Goal: Contribute content

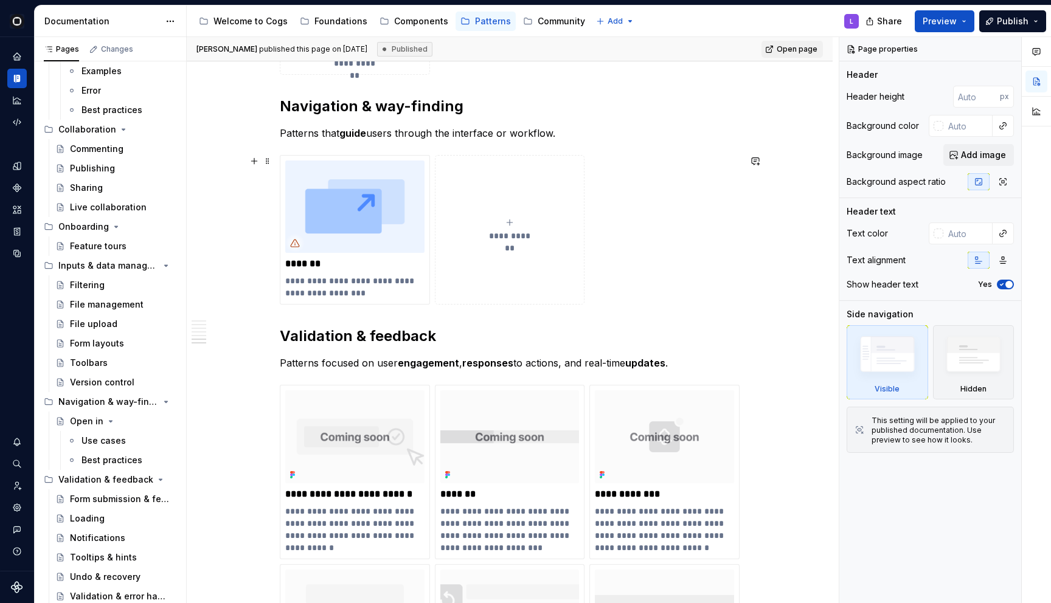
scroll to position [2093, 0]
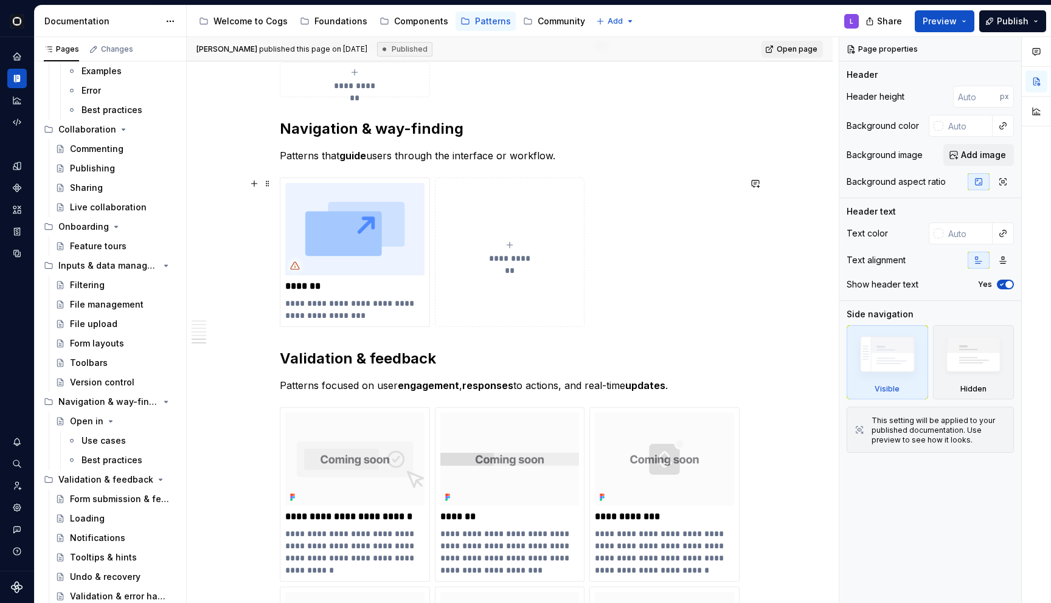
click at [337, 238] on img at bounding box center [354, 229] width 139 height 92
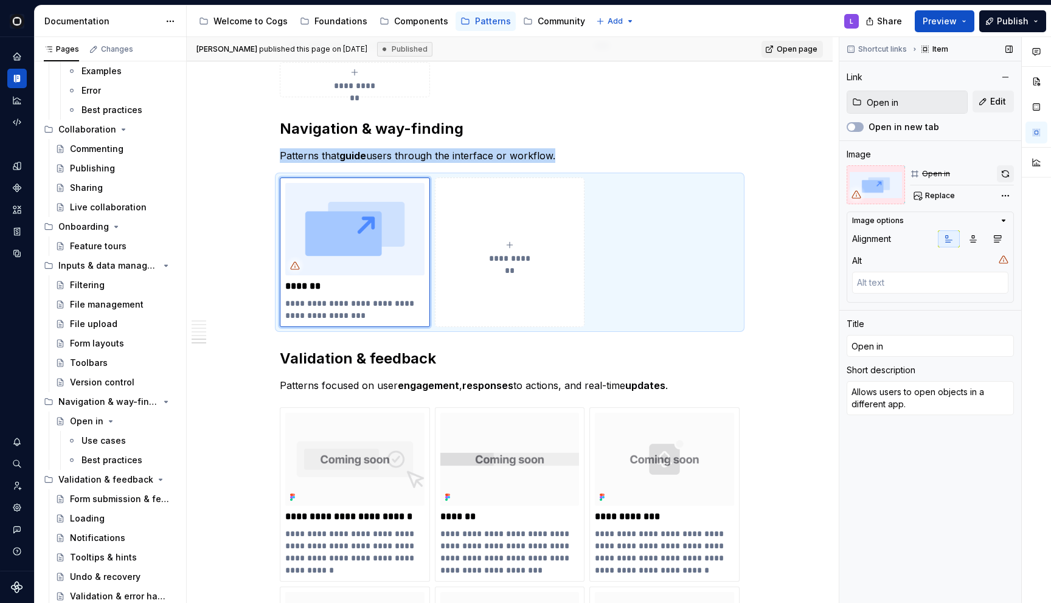
click at [1001, 173] on button "button" at bounding box center [1005, 173] width 17 height 17
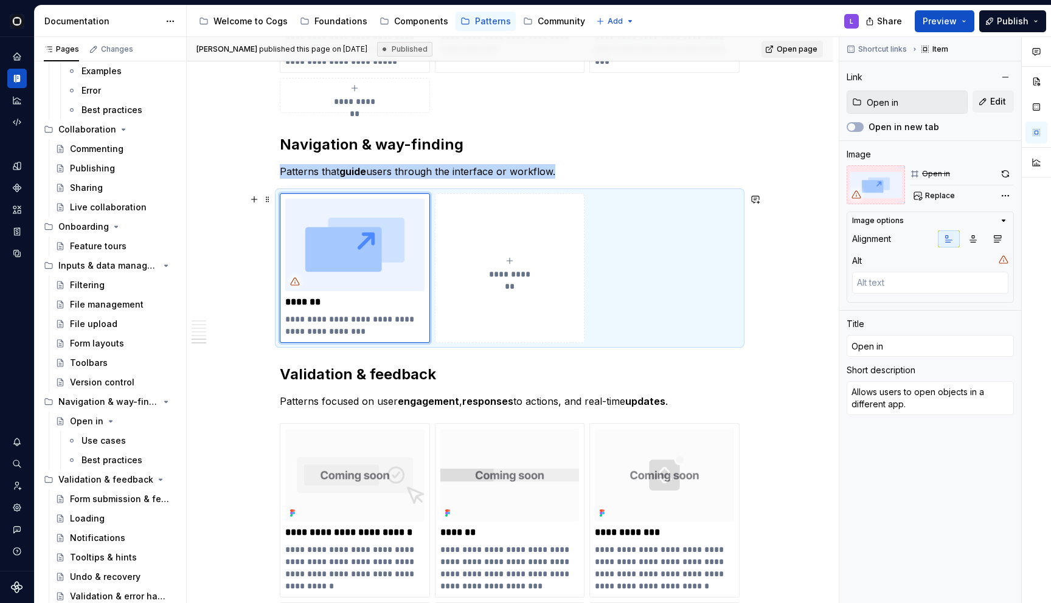
scroll to position [2079, 0]
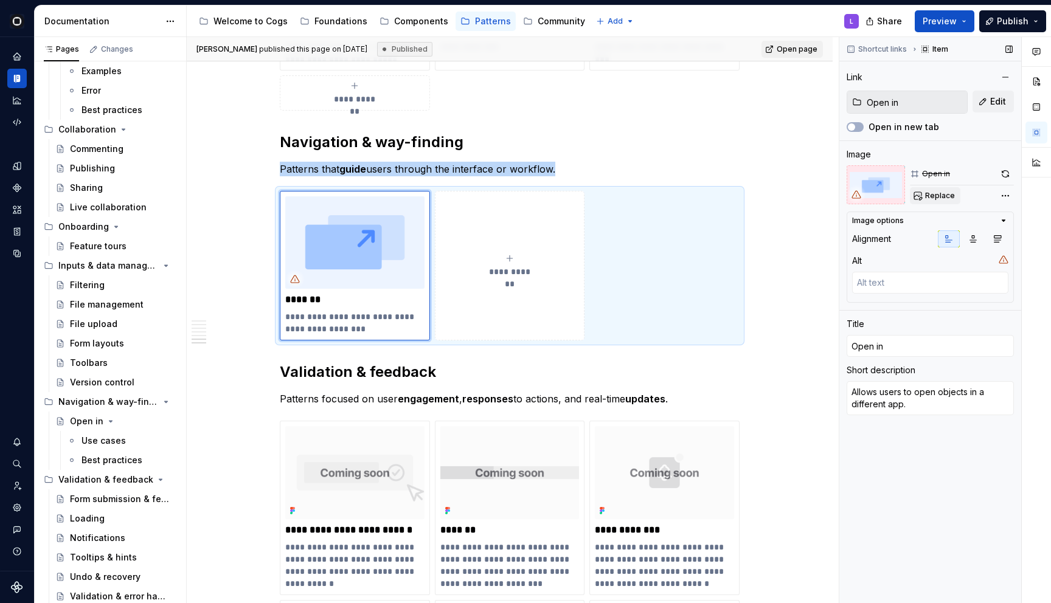
click at [941, 196] on span "Replace" at bounding box center [940, 196] width 30 height 10
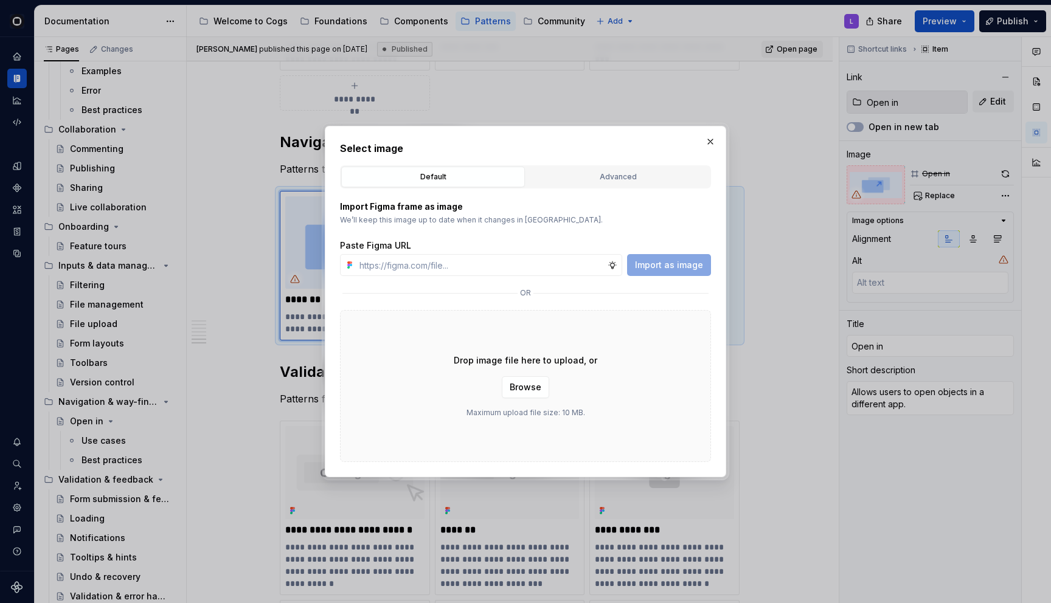
type textarea "*"
click at [646, 179] on div "Advanced" at bounding box center [617, 177] width 175 height 12
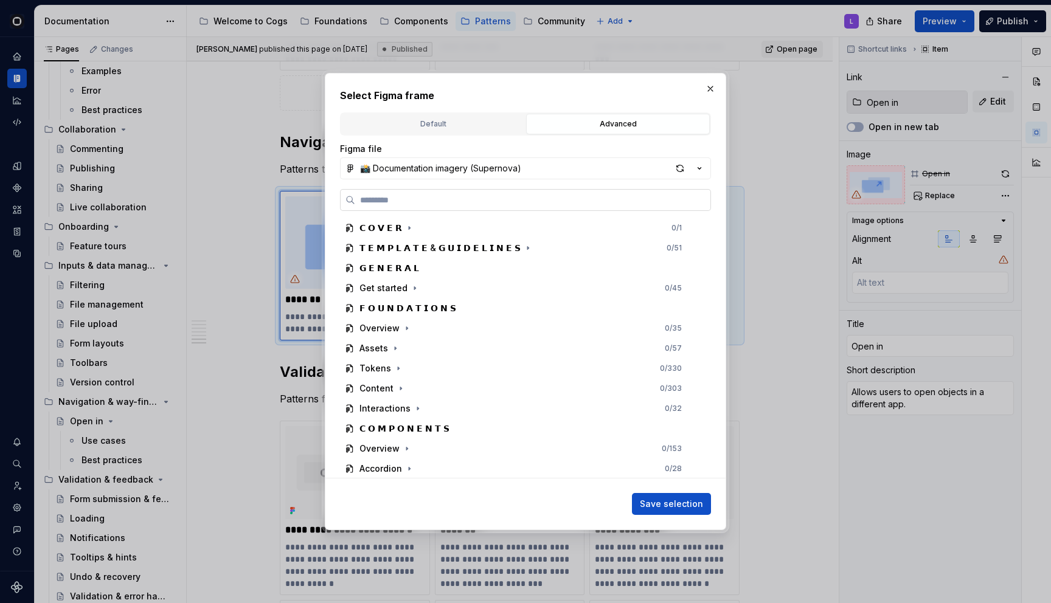
click at [496, 206] on label at bounding box center [525, 200] width 371 height 22
click at [496, 206] on input "search" at bounding box center [532, 200] width 355 height 12
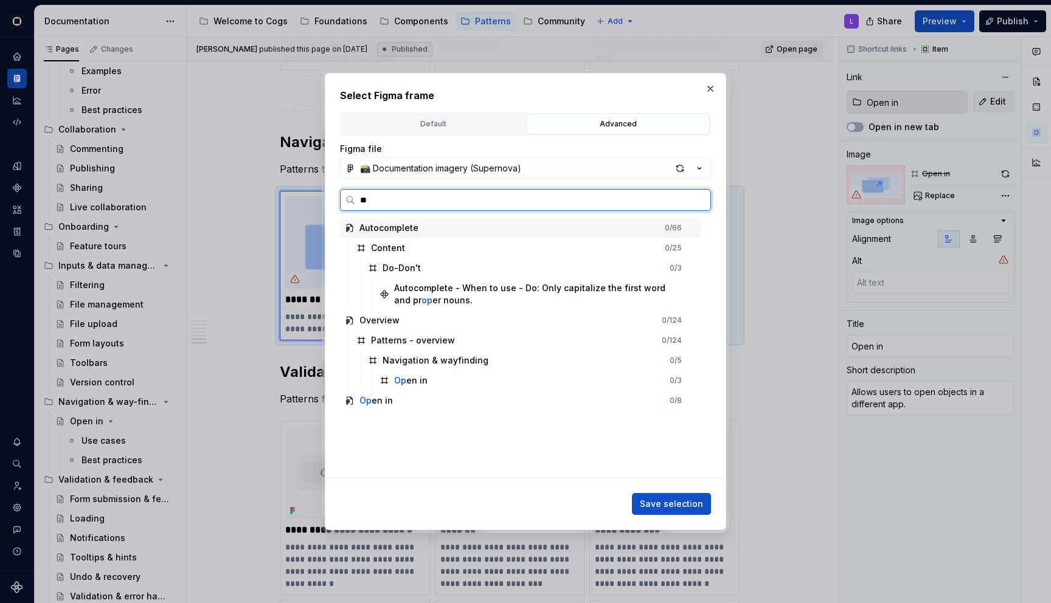
type input "*"
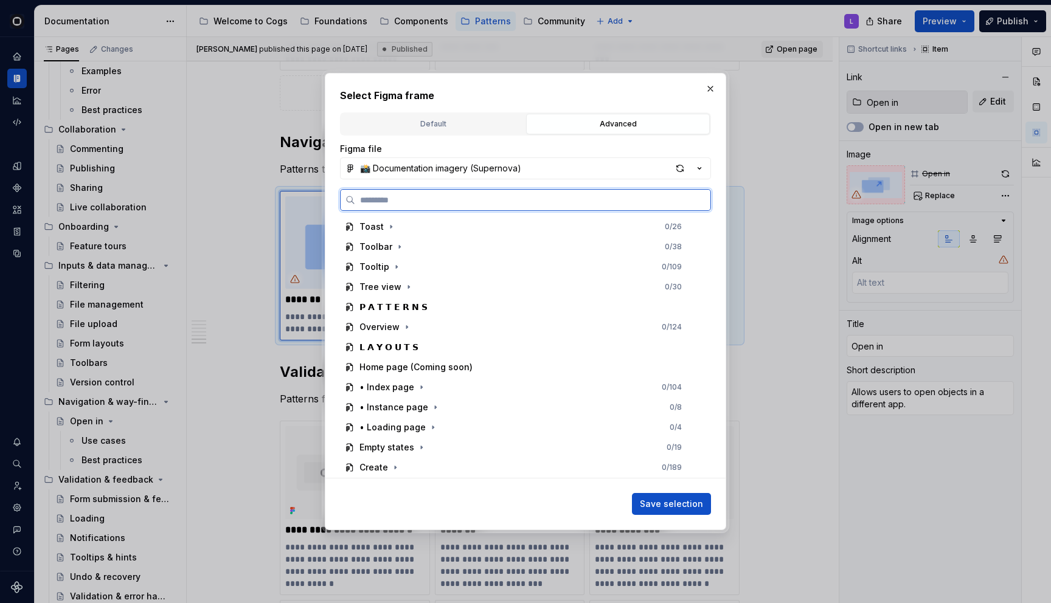
scroll to position [904, 0]
click at [387, 347] on div "Overview" at bounding box center [379, 348] width 40 height 12
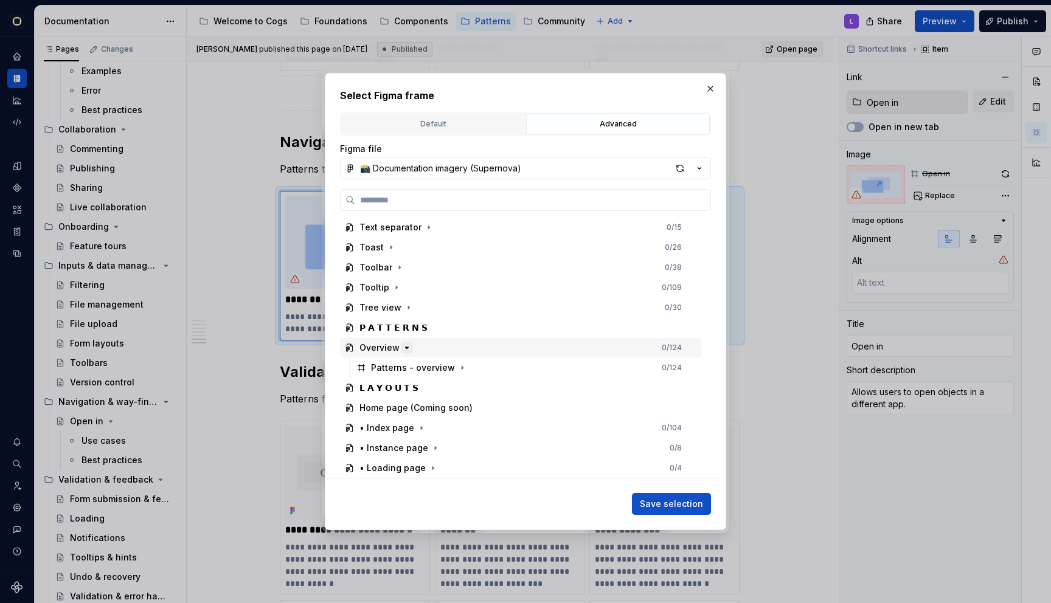
click at [404, 351] on icon "button" at bounding box center [407, 348] width 10 height 10
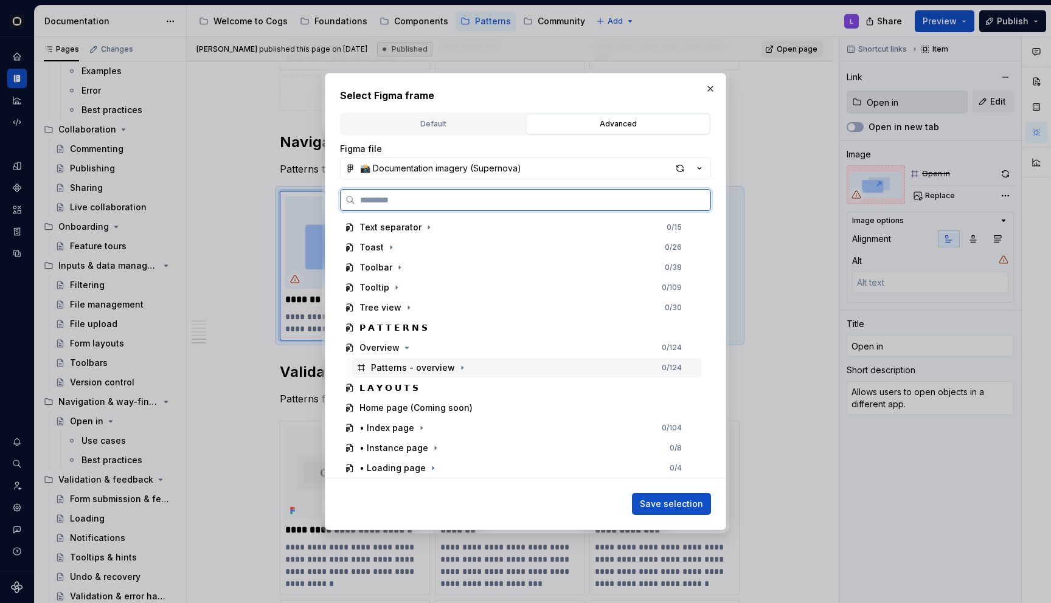
click at [449, 366] on div "Patterns - overview" at bounding box center [413, 368] width 84 height 12
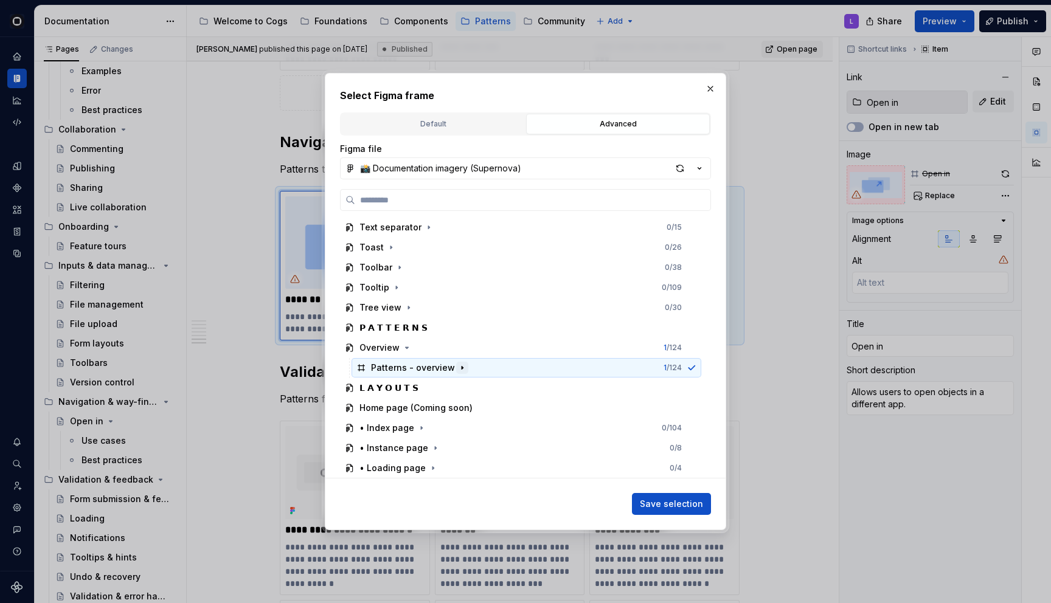
click at [462, 367] on icon "button" at bounding box center [462, 368] width 1 height 3
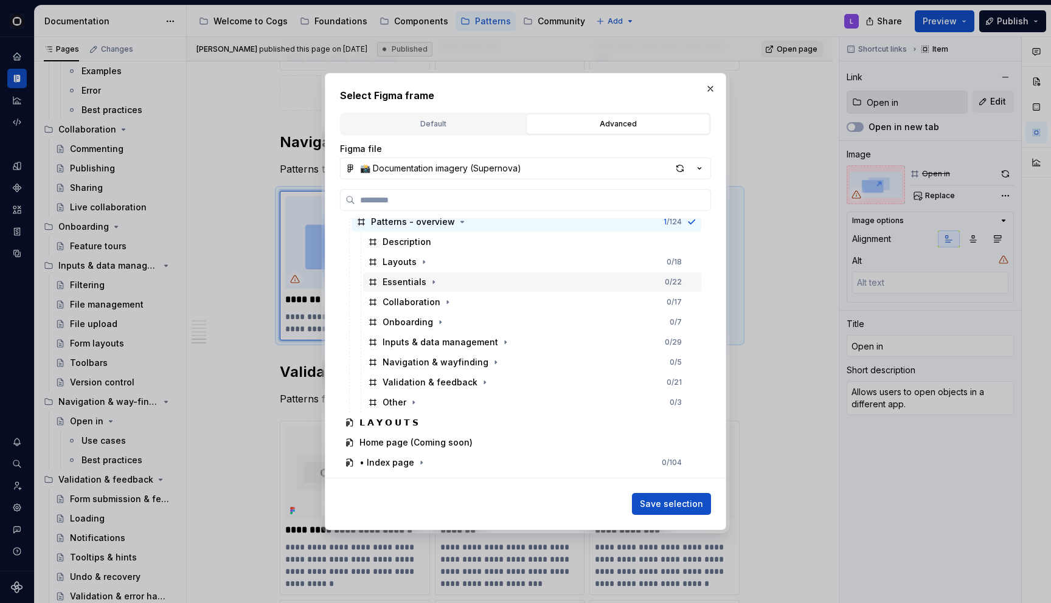
scroll to position [1067, 0]
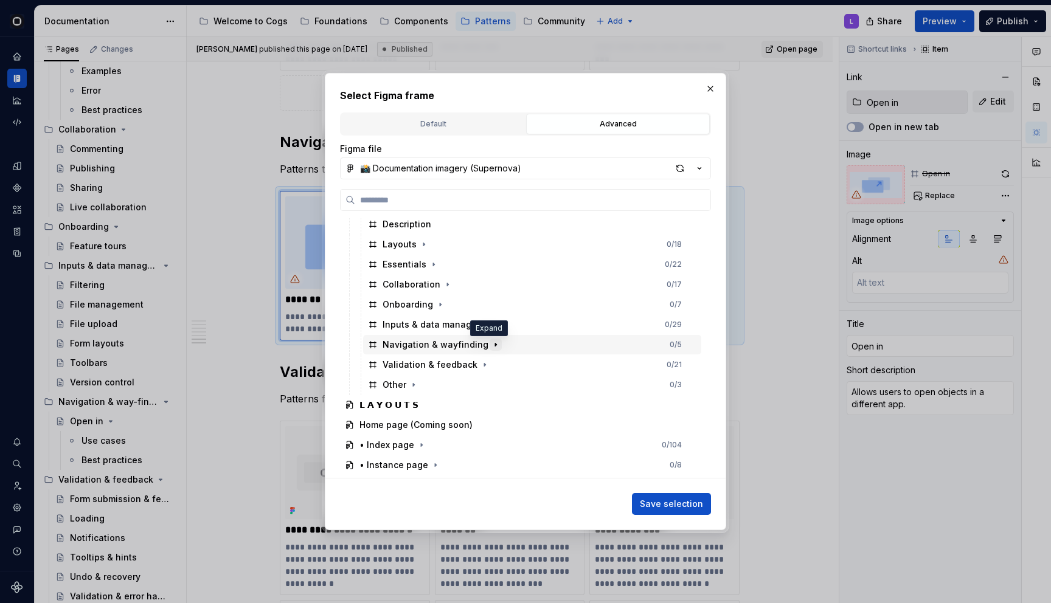
click at [491, 346] on icon "button" at bounding box center [496, 345] width 10 height 10
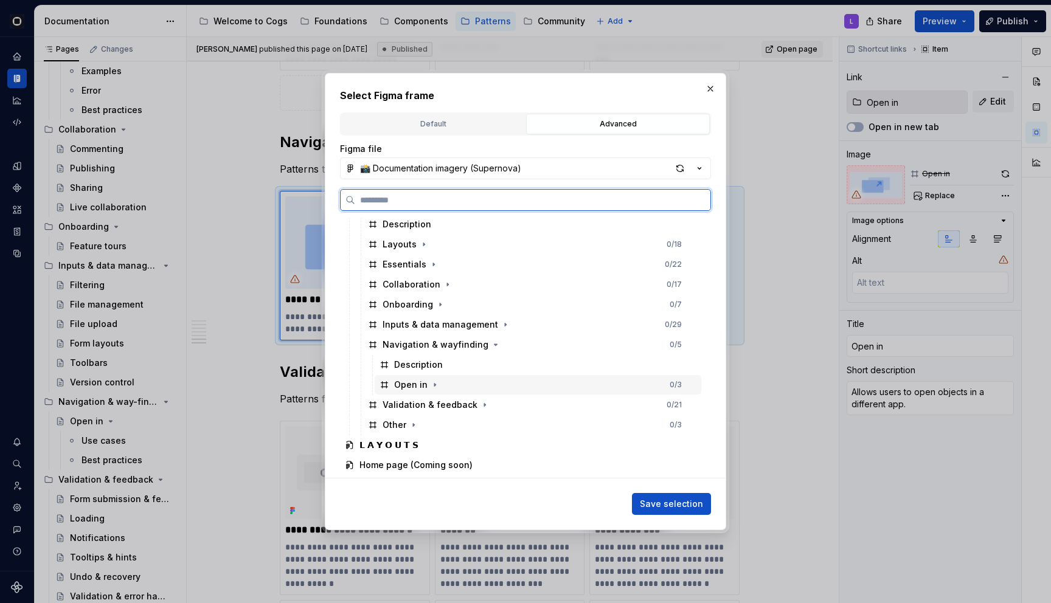
click at [442, 382] on div "Open in 0 / 3" at bounding box center [538, 384] width 327 height 19
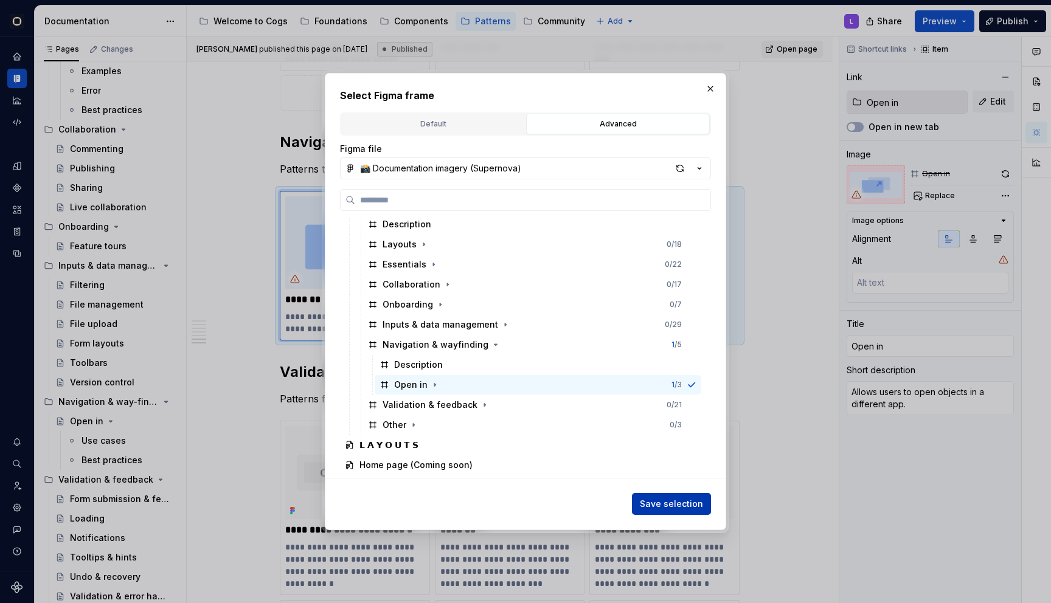
click at [668, 505] on span "Save selection" at bounding box center [671, 504] width 63 height 12
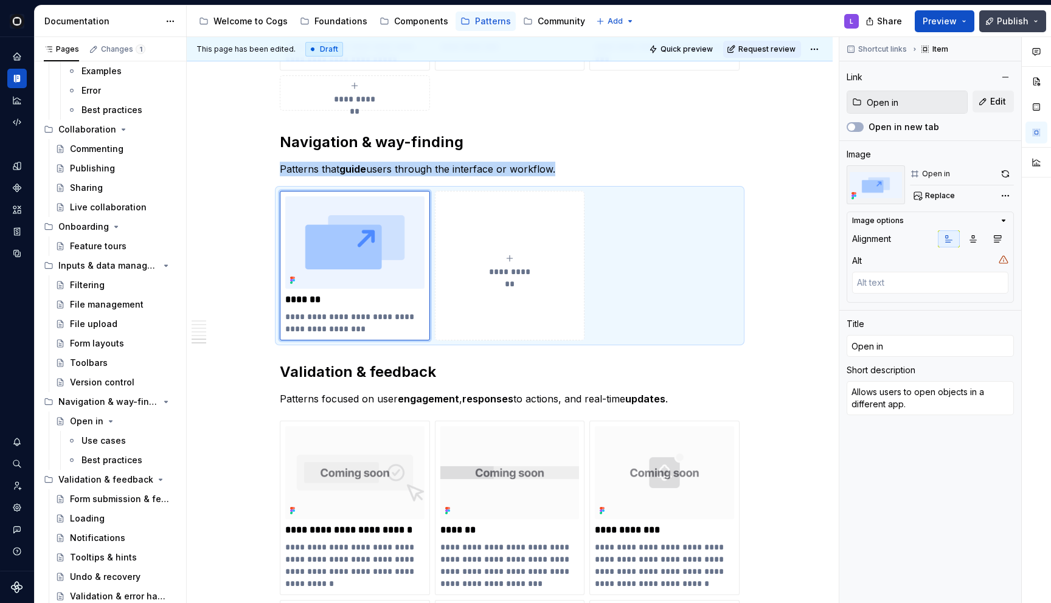
click at [1010, 18] on span "Publish" at bounding box center [1013, 21] width 32 height 12
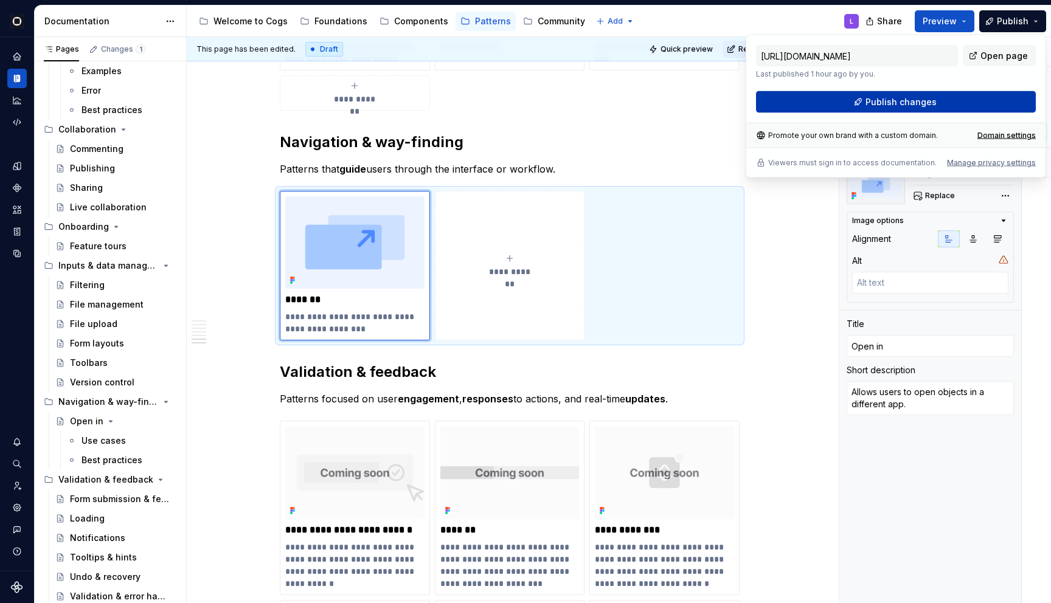
click at [891, 100] on span "Publish changes" at bounding box center [900, 102] width 71 height 12
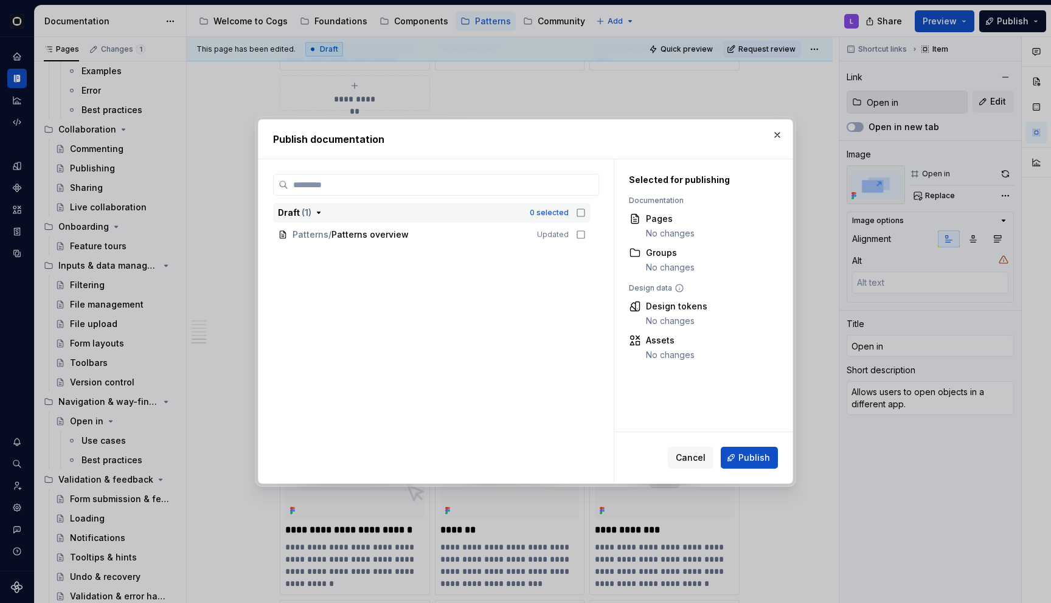
click at [586, 212] on icon "button" at bounding box center [581, 213] width 10 height 10
click at [725, 460] on button "Publish" at bounding box center [749, 458] width 57 height 22
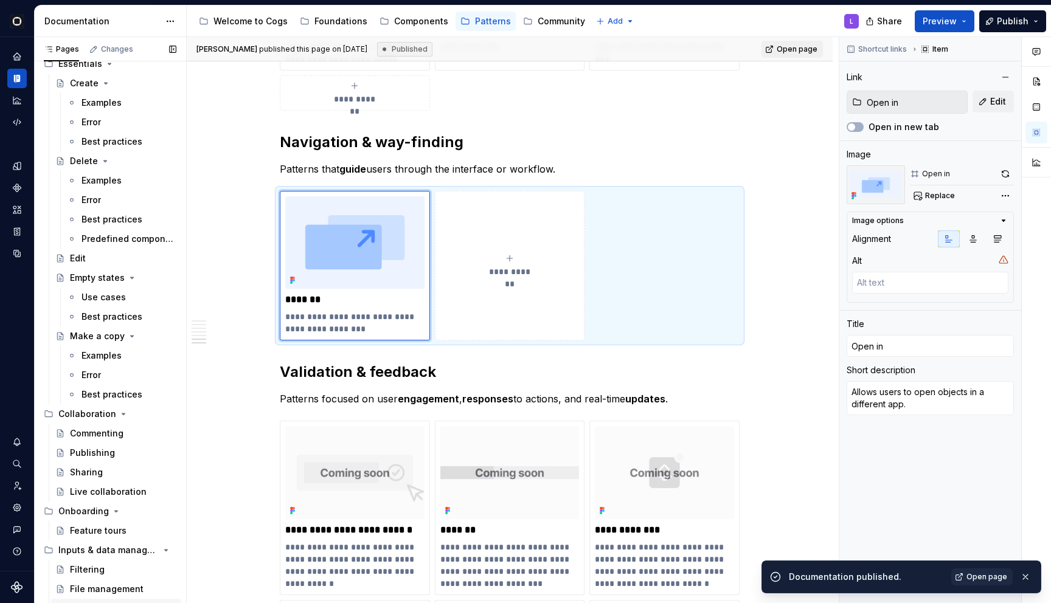
scroll to position [0, 0]
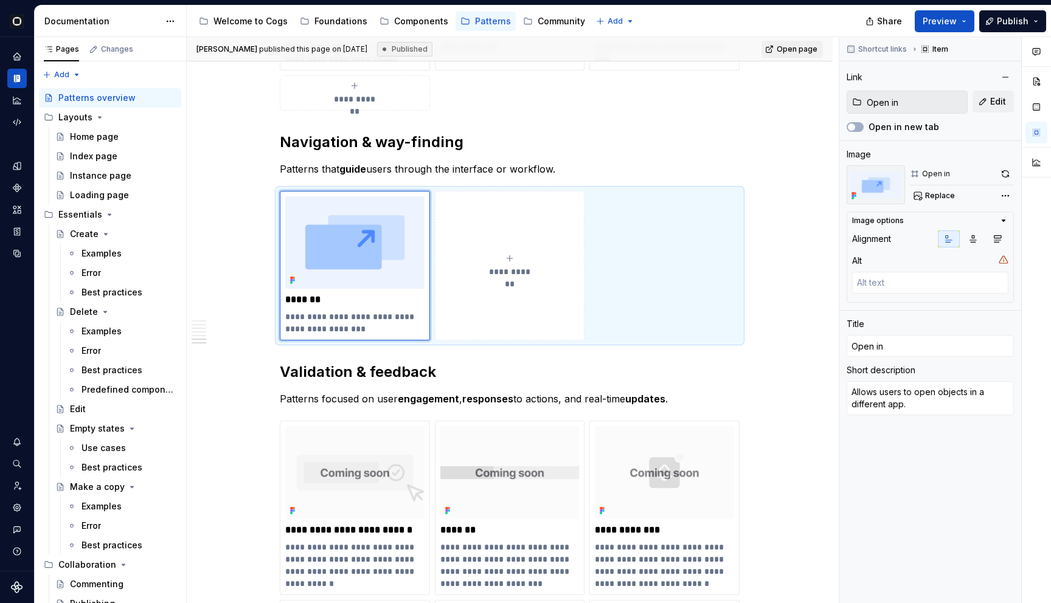
type textarea "*"
